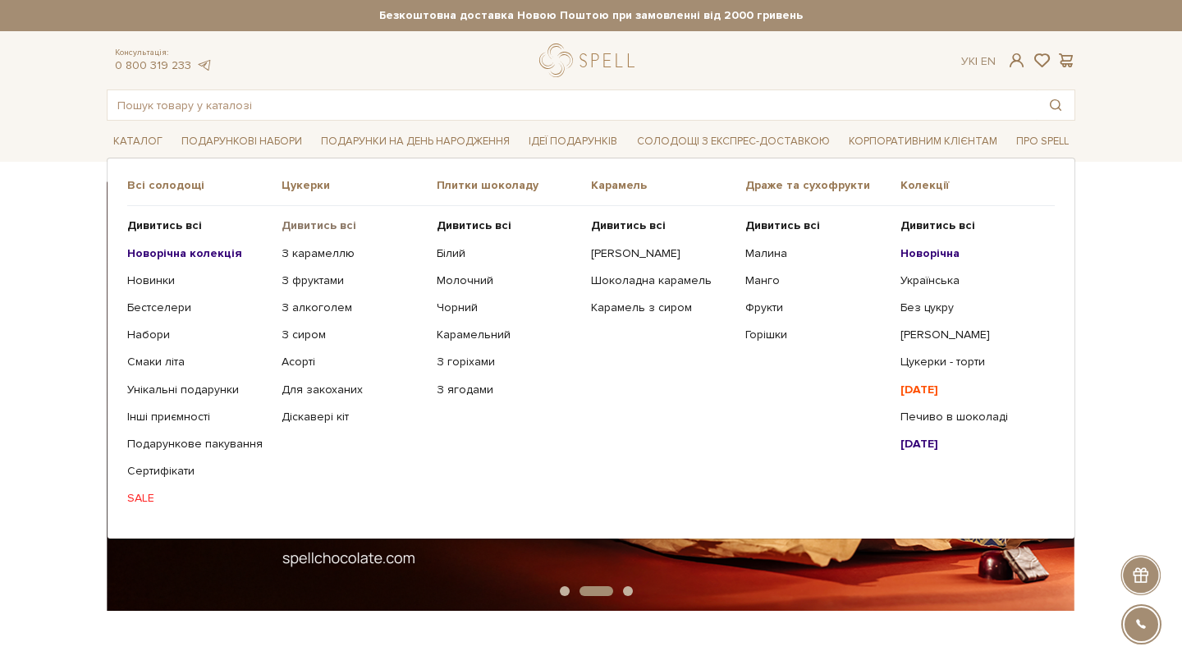
click at [294, 224] on b "Дивитись всі" at bounding box center [318, 225] width 75 height 14
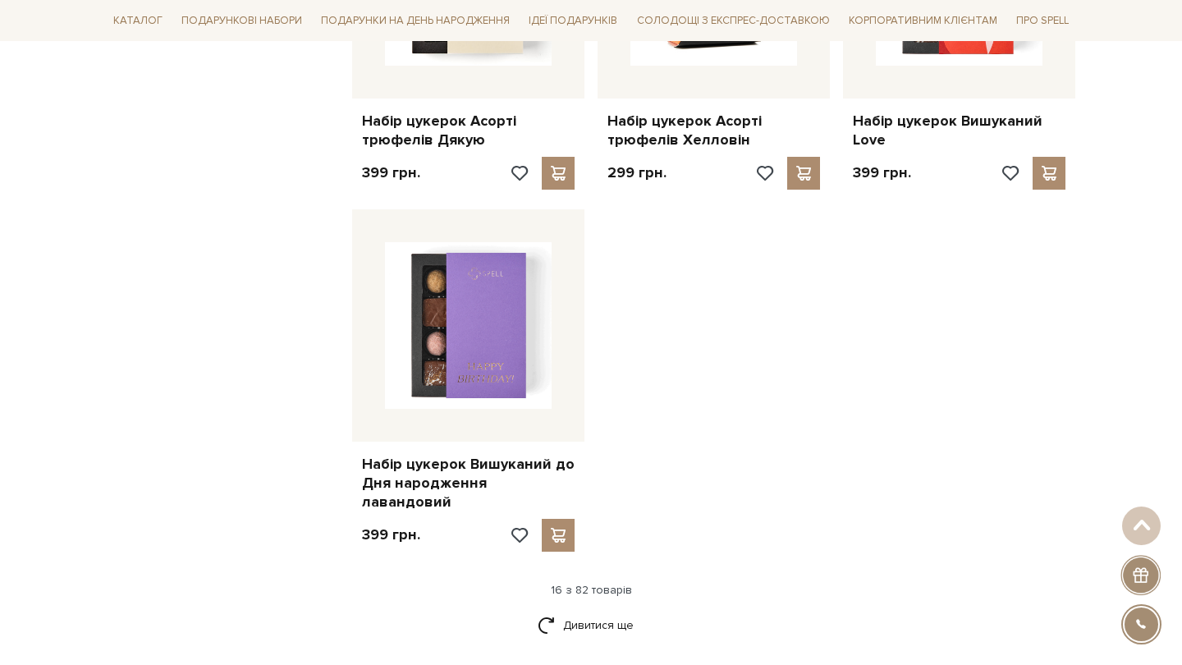
scroll to position [1870, 0]
click at [597, 610] on link "Дивитися ще" at bounding box center [590, 624] width 107 height 29
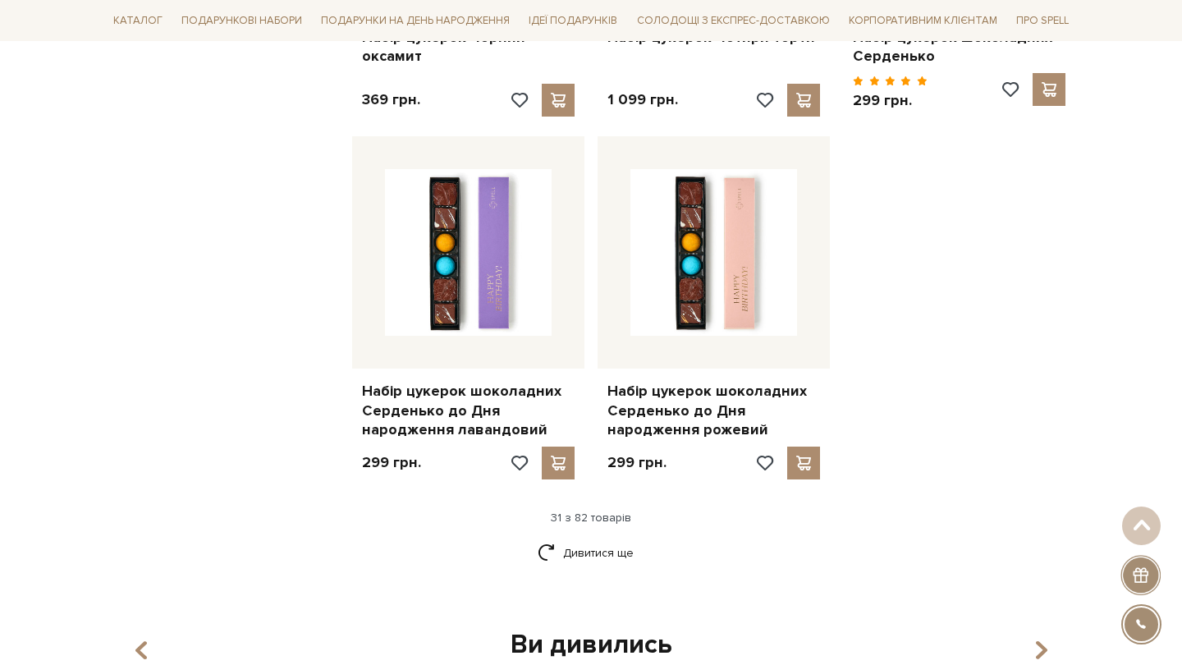
scroll to position [3734, 0]
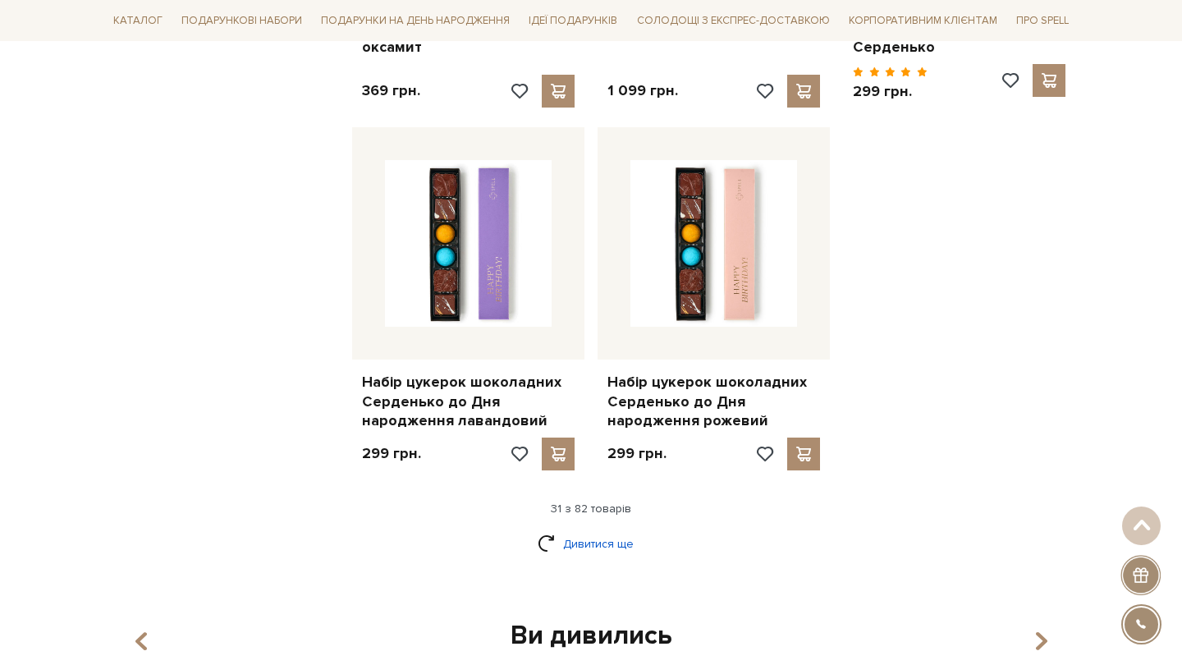
click at [580, 529] on link "Дивитися ще" at bounding box center [590, 543] width 107 height 29
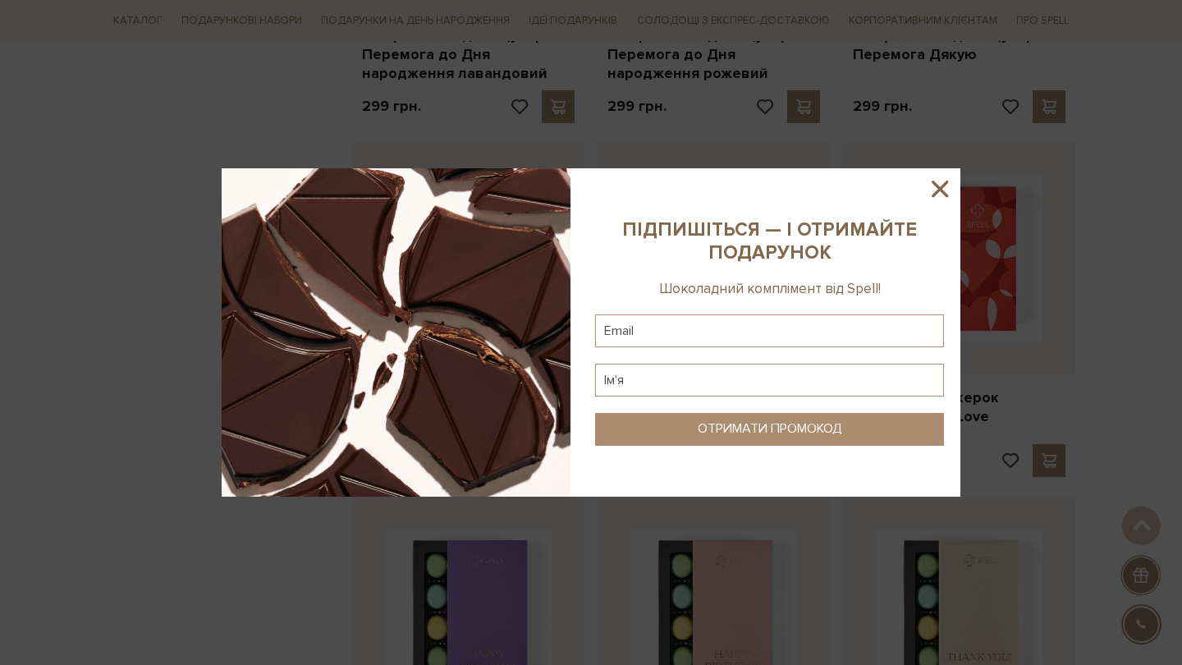
scroll to position [4442, 0]
click at [943, 190] on icon at bounding box center [940, 189] width 28 height 28
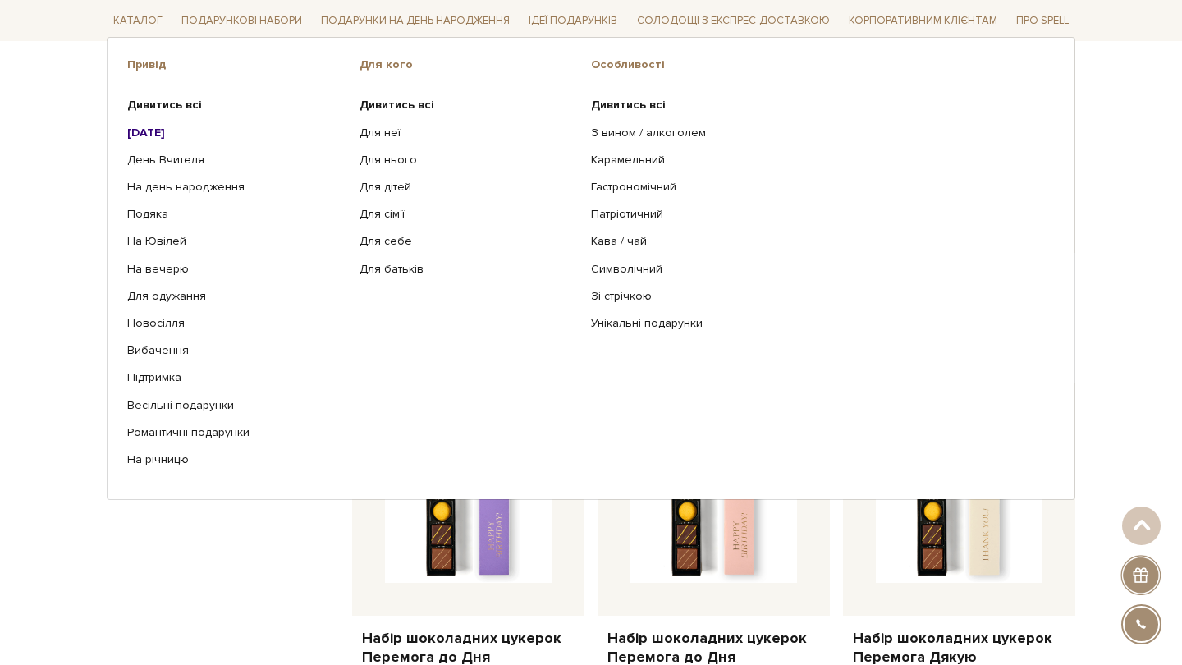
scroll to position [2206, 0]
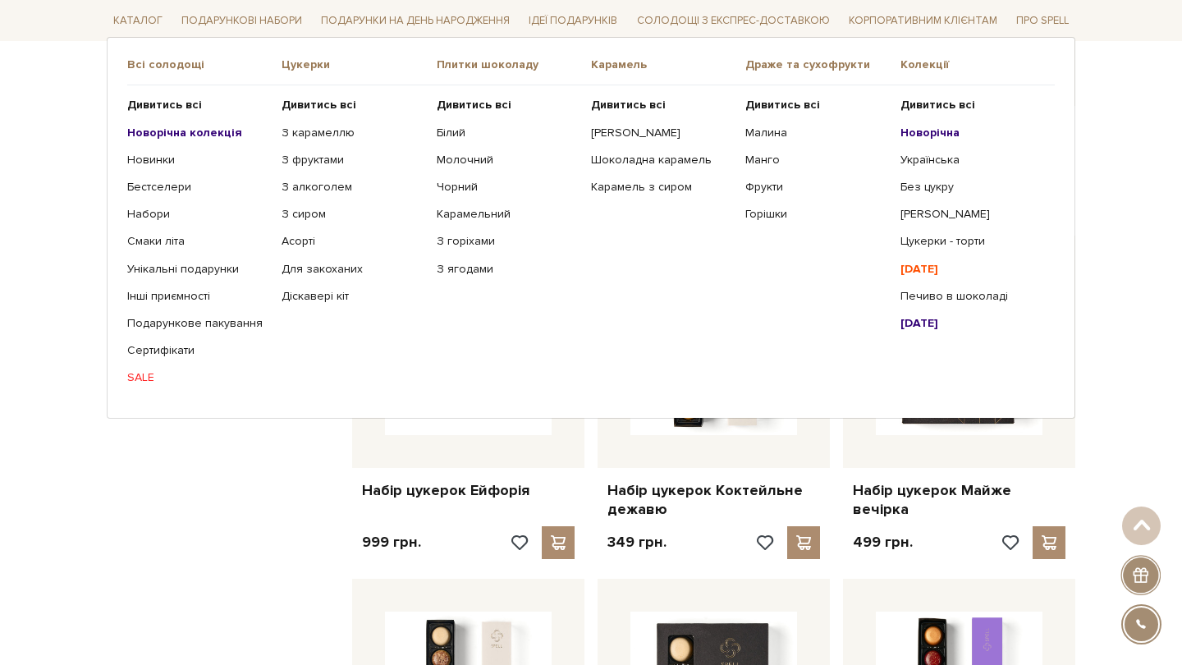
click at [148, 138] on b "Новорічна колекція" at bounding box center [184, 132] width 115 height 14
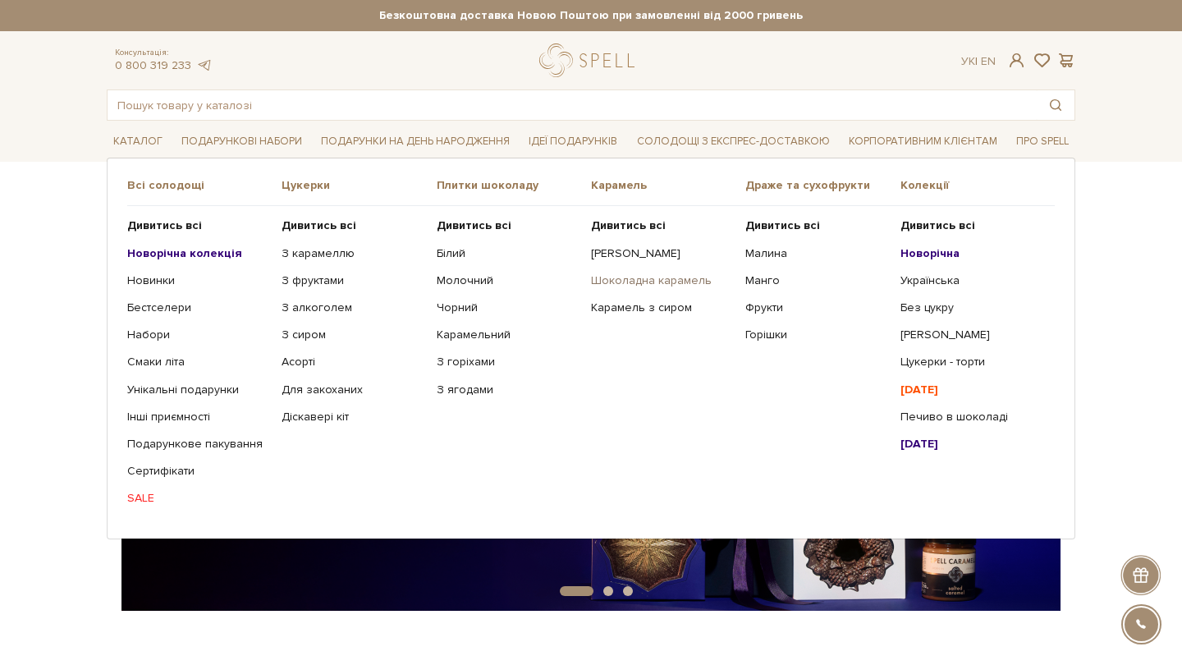
click at [605, 275] on link "Шоколадна карамель" at bounding box center [662, 280] width 142 height 15
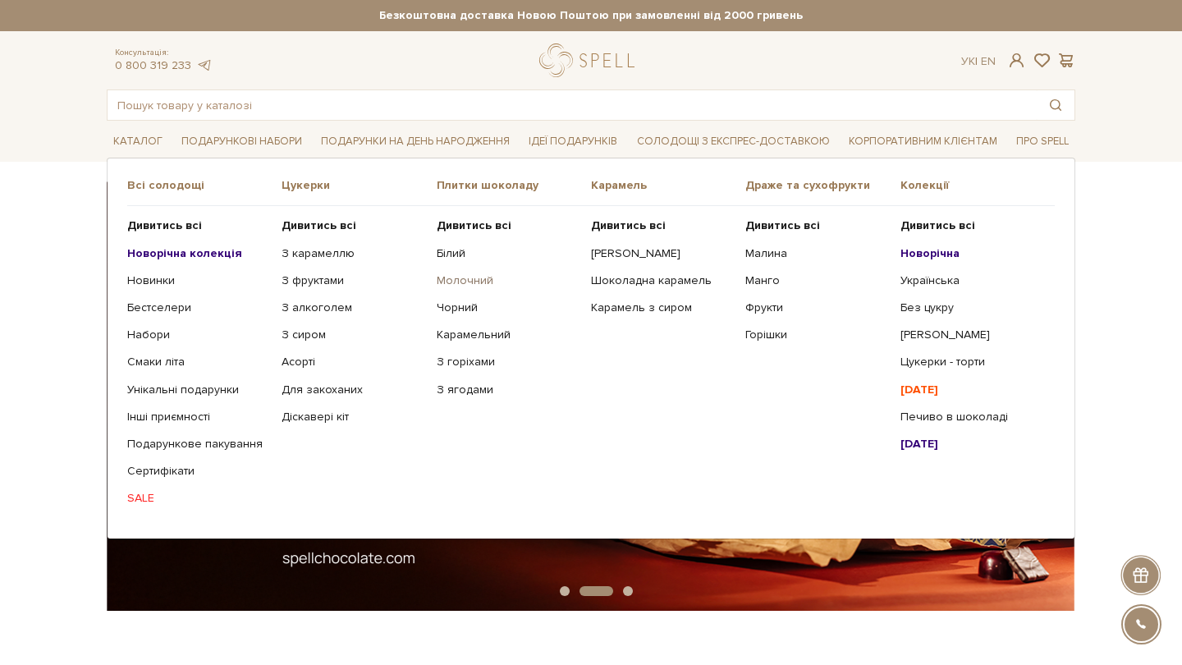
click at [446, 280] on link "Молочний" at bounding box center [508, 280] width 142 height 15
